Goal: Subscribe to service/newsletter

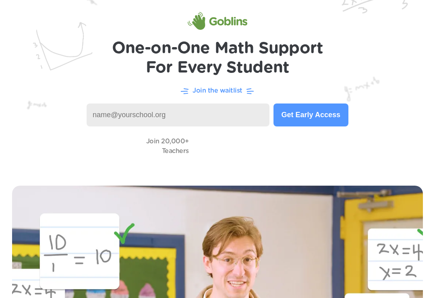
scroll to position [29, 0]
click at [225, 114] on input at bounding box center [178, 115] width 183 height 23
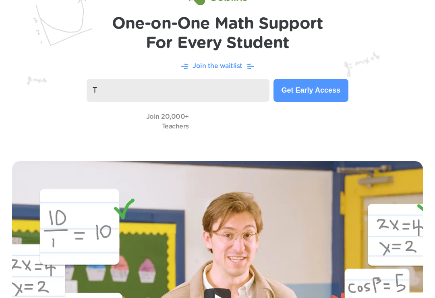
scroll to position [49, 0]
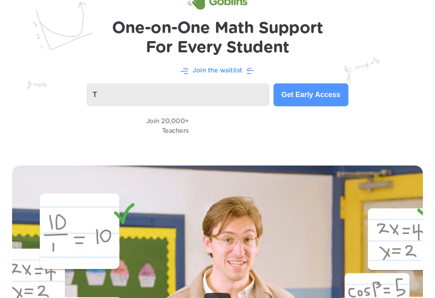
type input "T"
click at [329, 95] on button "Get Early Access" at bounding box center [310, 94] width 75 height 23
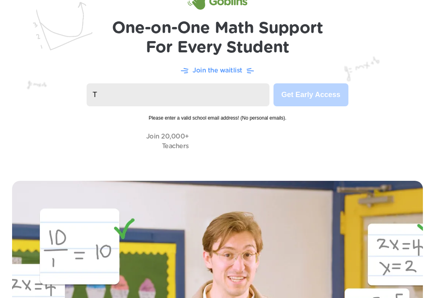
click at [262, 91] on input "T" at bounding box center [178, 94] width 183 height 23
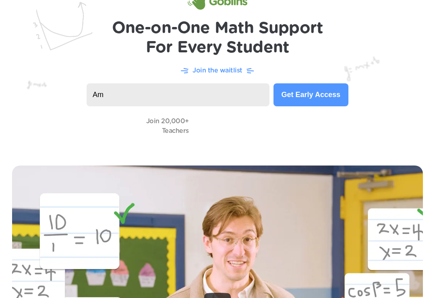
type input "A"
type input "amoah422@teamstudent.org"
click at [331, 100] on button "Get Early Access" at bounding box center [310, 94] width 75 height 23
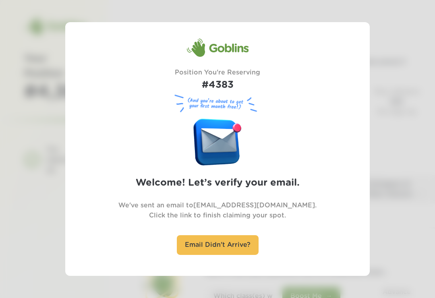
click at [230, 250] on div "Email Didn't Arrive?" at bounding box center [218, 245] width 82 height 20
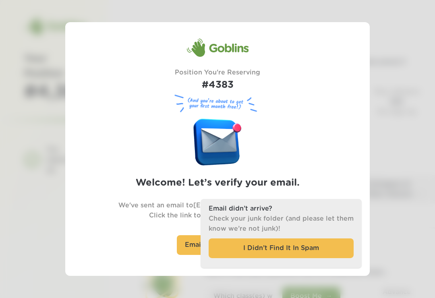
click at [350, 83] on div "Goblins Position You're Reserving #4383 (And you’re about to get your first mon…" at bounding box center [217, 149] width 305 height 222
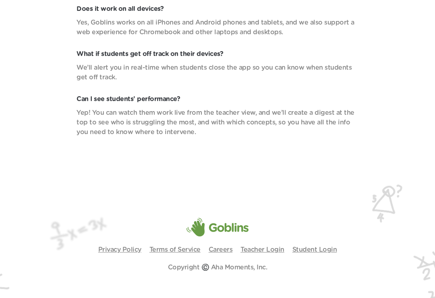
scroll to position [3417, 0]
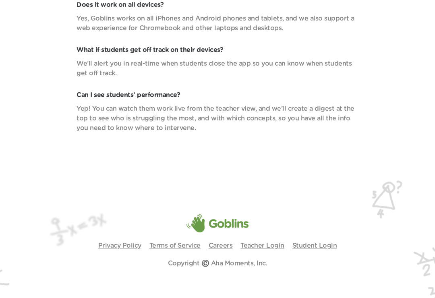
click at [320, 249] on link "Student Login" at bounding box center [314, 245] width 45 height 6
